Goal: Task Accomplishment & Management: Use online tool/utility

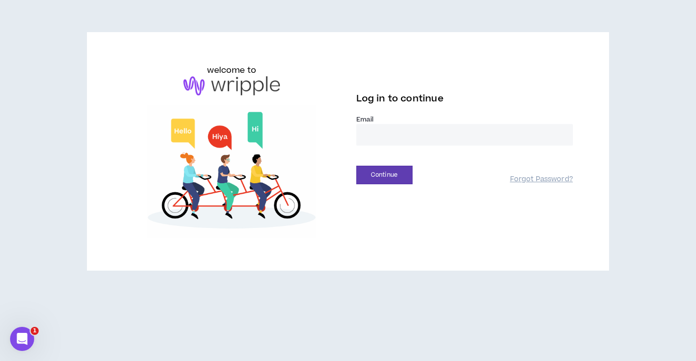
click at [419, 141] on input "email" at bounding box center [464, 135] width 217 height 22
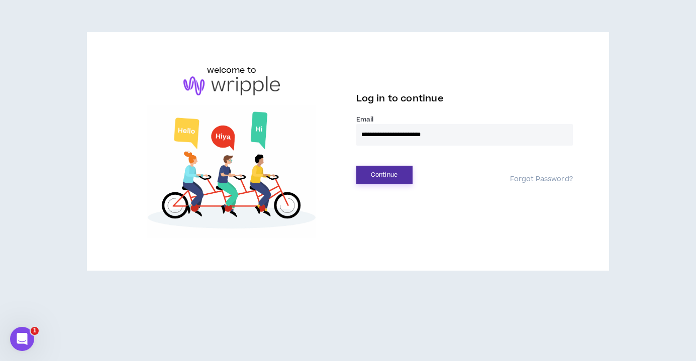
type input "**********"
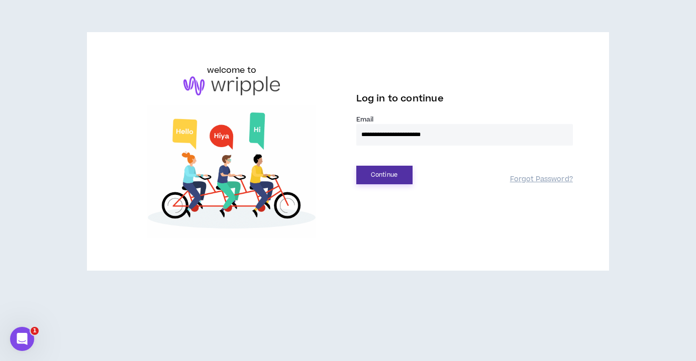
click at [392, 172] on button "Continue" at bounding box center [384, 175] width 56 height 19
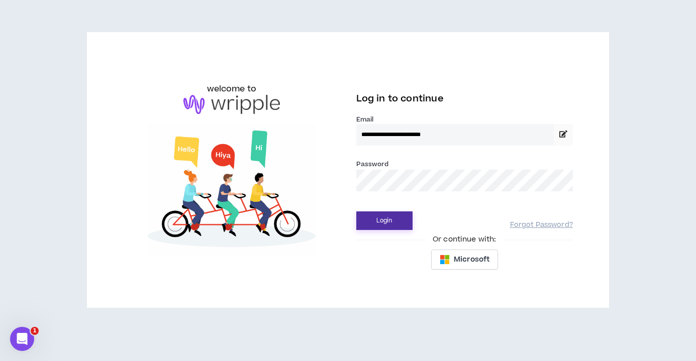
click at [392, 218] on button "Login" at bounding box center [384, 221] width 56 height 19
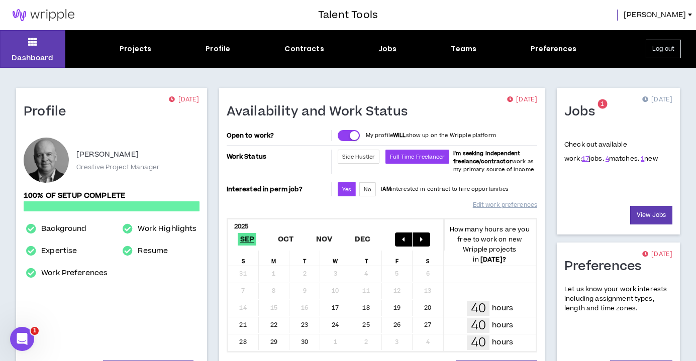
click at [390, 44] on div "Jobs" at bounding box center [387, 49] width 19 height 11
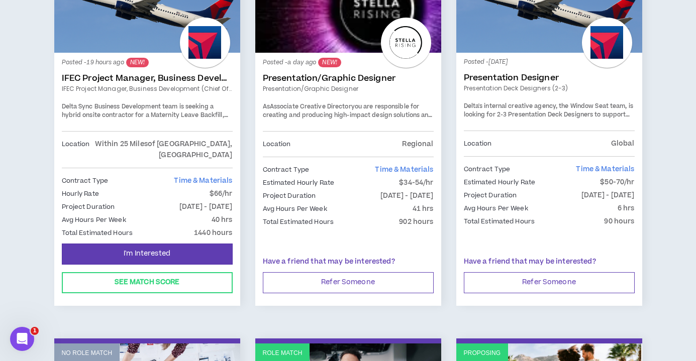
scroll to position [211, 0]
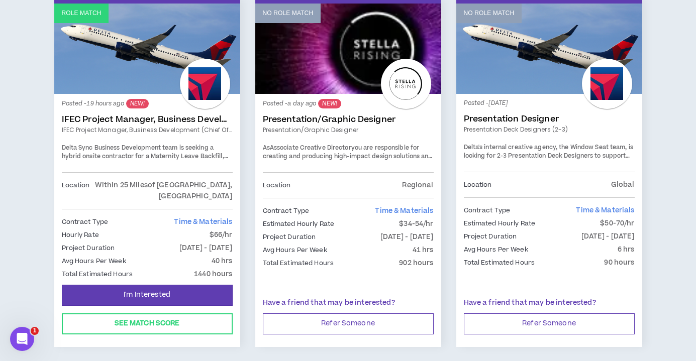
click at [106, 117] on link "IFEC Project Manager, Business Development (Chief of Staff)" at bounding box center [147, 120] width 171 height 10
